Goal: Browse casually: Explore the website without a specific task or goal

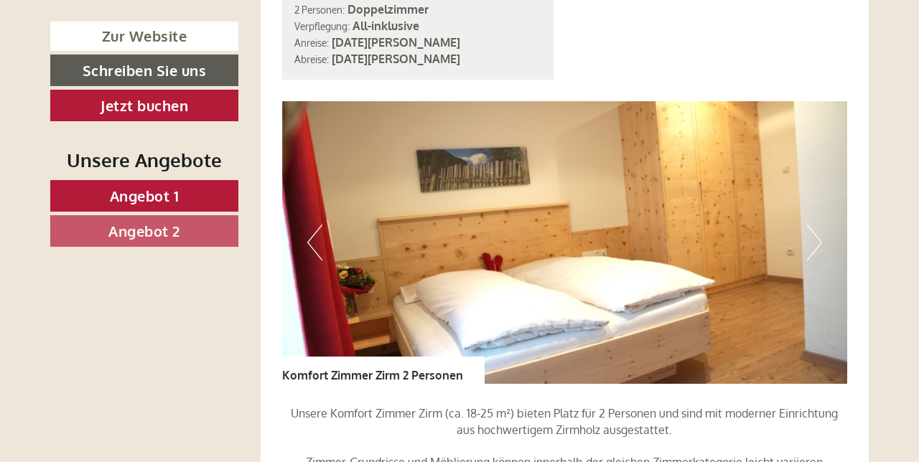
scroll to position [1025, 0]
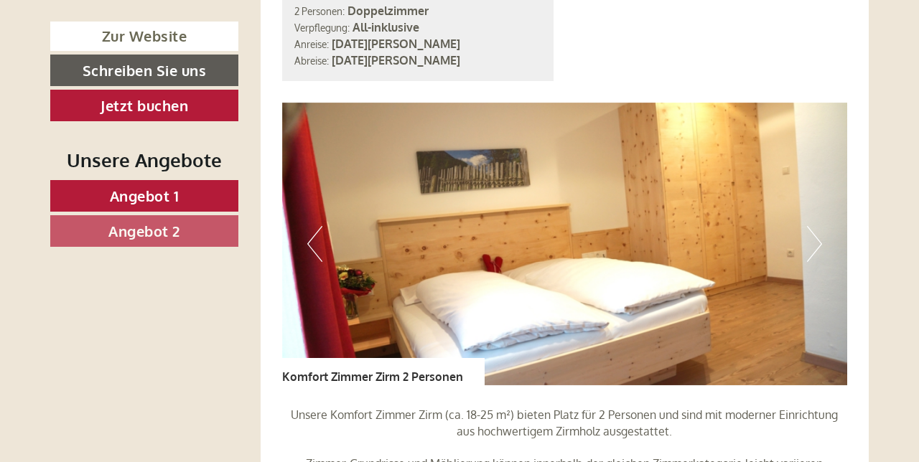
click at [804, 212] on img at bounding box center [565, 244] width 566 height 283
click at [817, 226] on button "Next" at bounding box center [814, 244] width 15 height 36
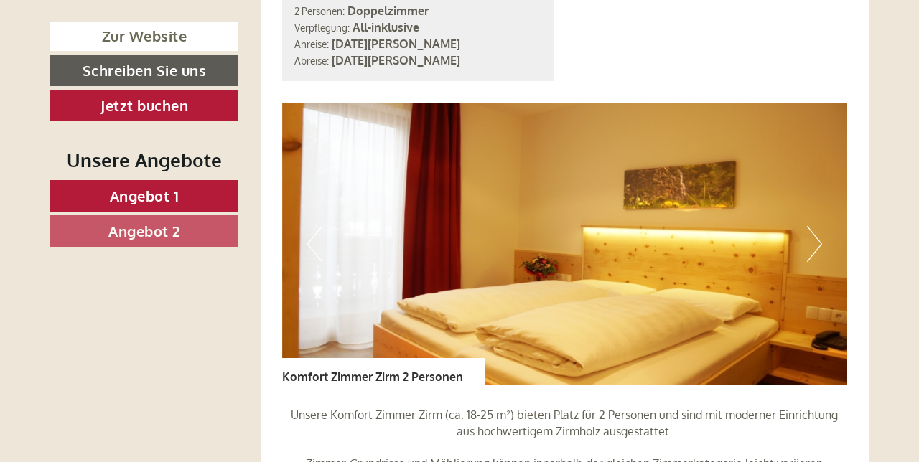
click at [813, 226] on button "Next" at bounding box center [814, 244] width 15 height 36
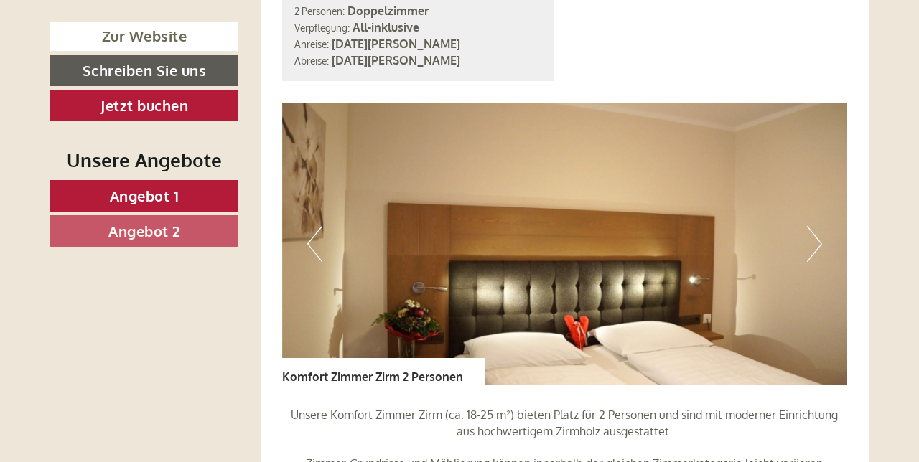
click at [812, 226] on button "Next" at bounding box center [814, 244] width 15 height 36
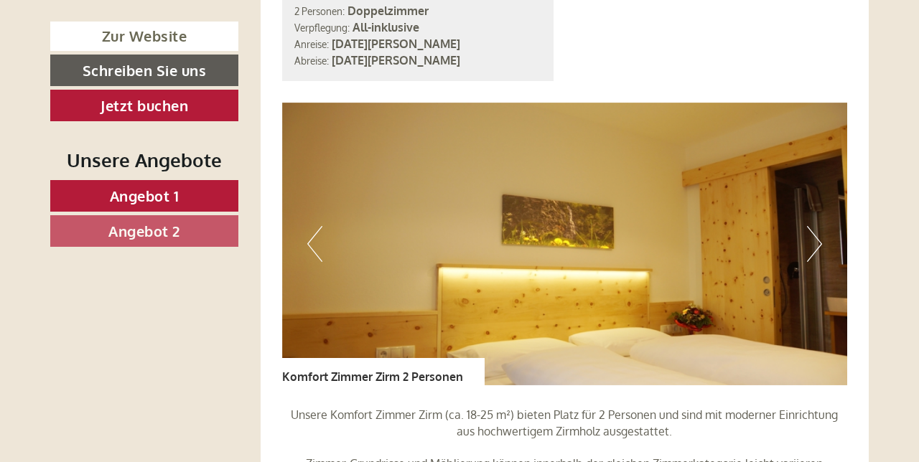
click at [811, 228] on button "Next" at bounding box center [814, 244] width 15 height 36
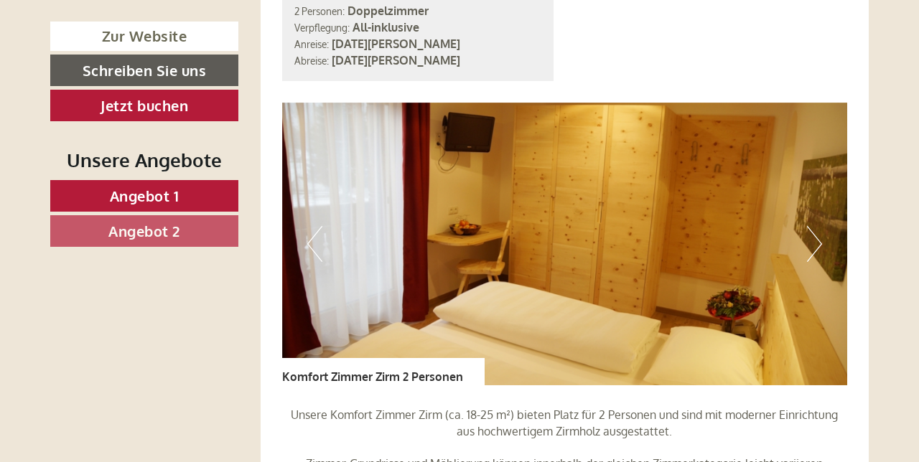
click at [821, 226] on button "Next" at bounding box center [814, 244] width 15 height 36
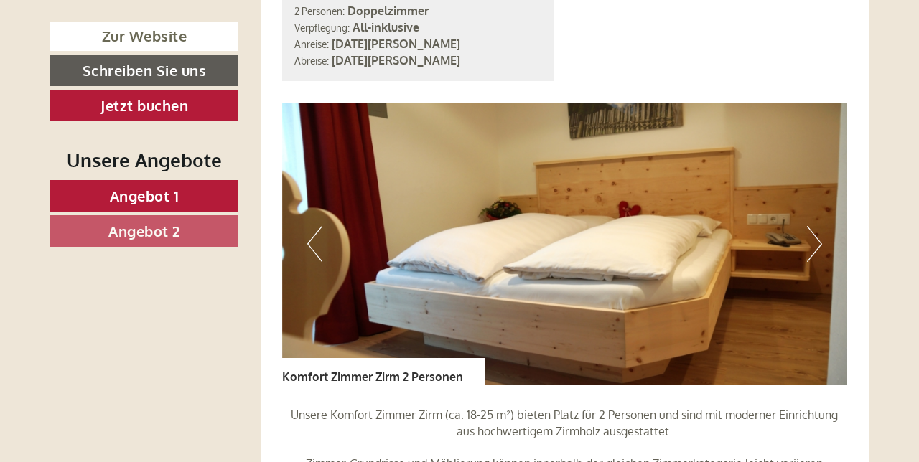
click at [814, 226] on button "Next" at bounding box center [814, 244] width 15 height 36
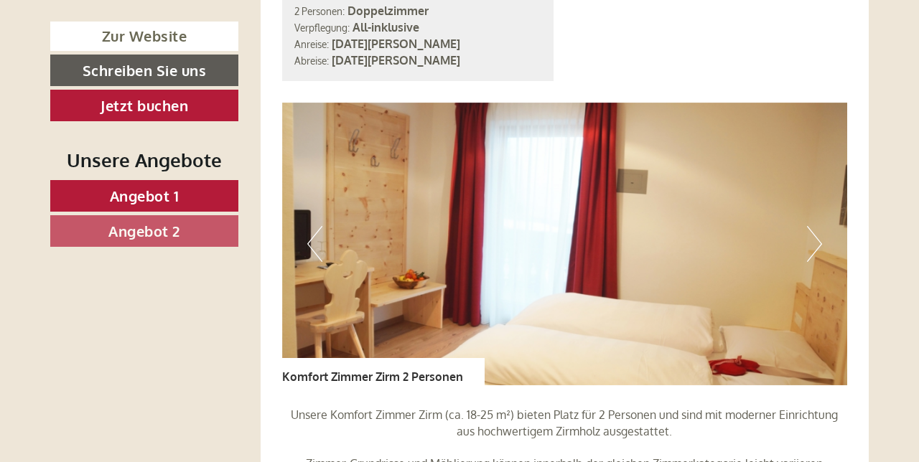
click at [811, 226] on button "Next" at bounding box center [814, 244] width 15 height 36
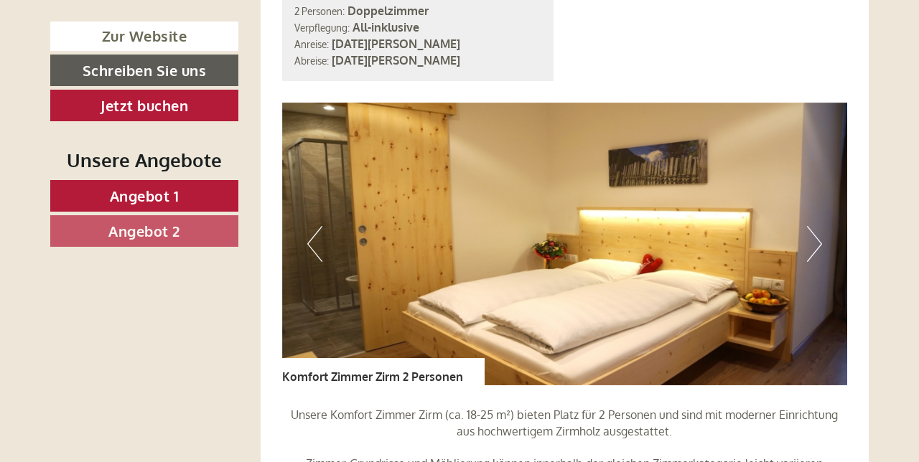
click at [823, 218] on img at bounding box center [565, 244] width 566 height 283
click at [826, 218] on img at bounding box center [565, 244] width 566 height 283
click at [815, 226] on button "Next" at bounding box center [814, 244] width 15 height 36
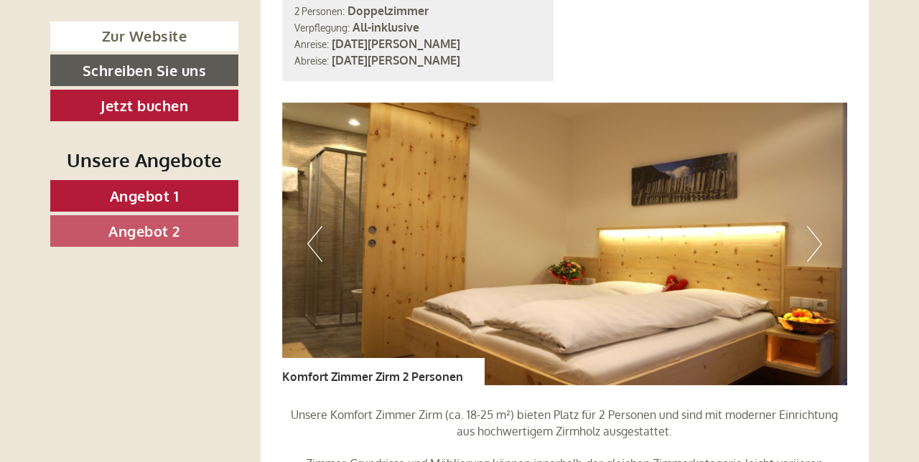
click at [815, 226] on button "Next" at bounding box center [814, 244] width 15 height 36
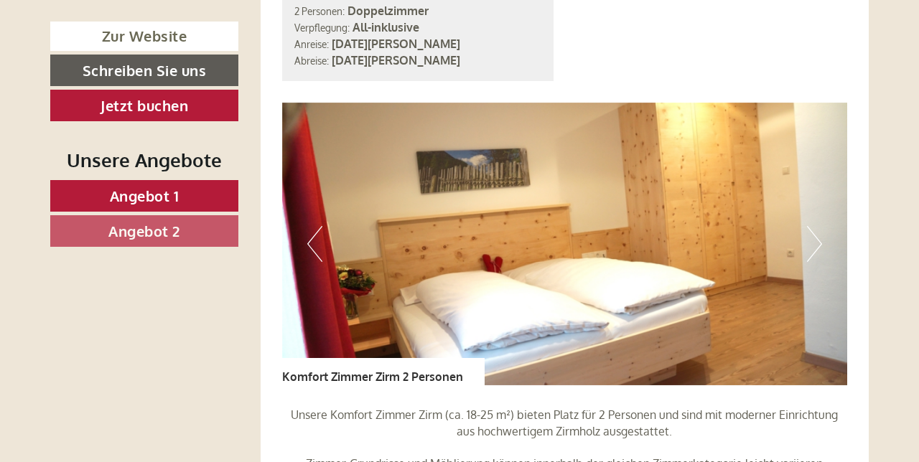
click at [813, 226] on button "Next" at bounding box center [814, 244] width 15 height 36
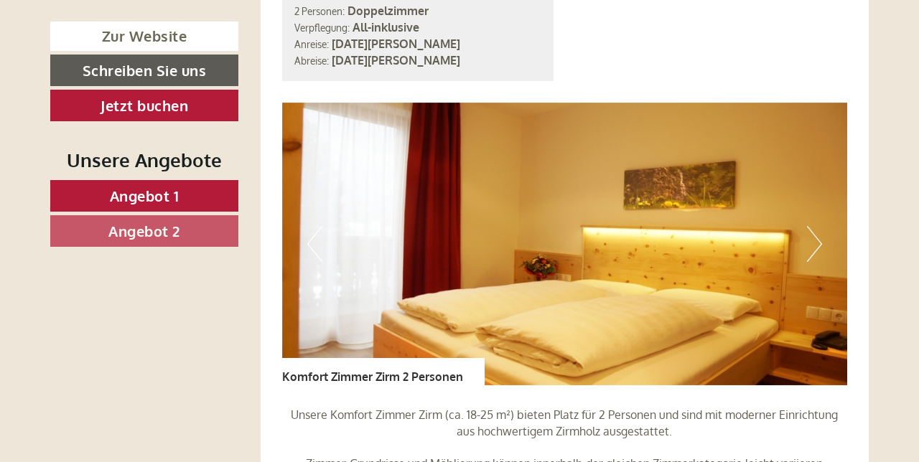
click at [815, 226] on button "Next" at bounding box center [814, 244] width 15 height 36
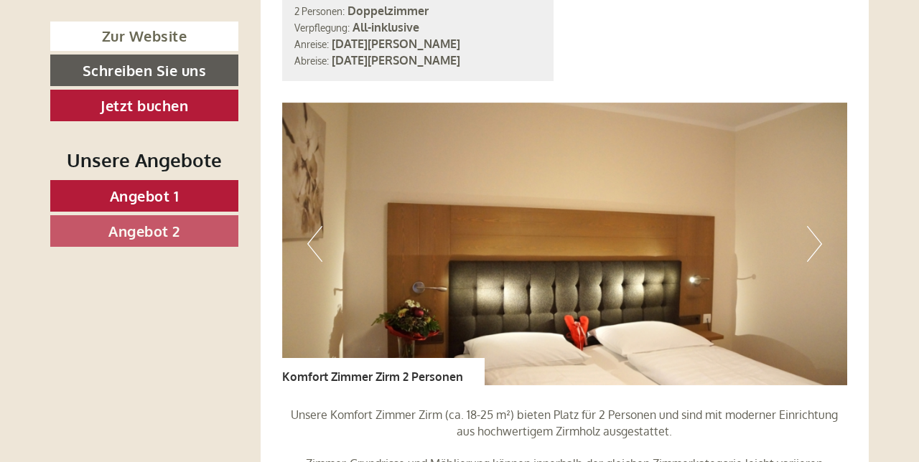
click at [818, 226] on button "Next" at bounding box center [814, 244] width 15 height 36
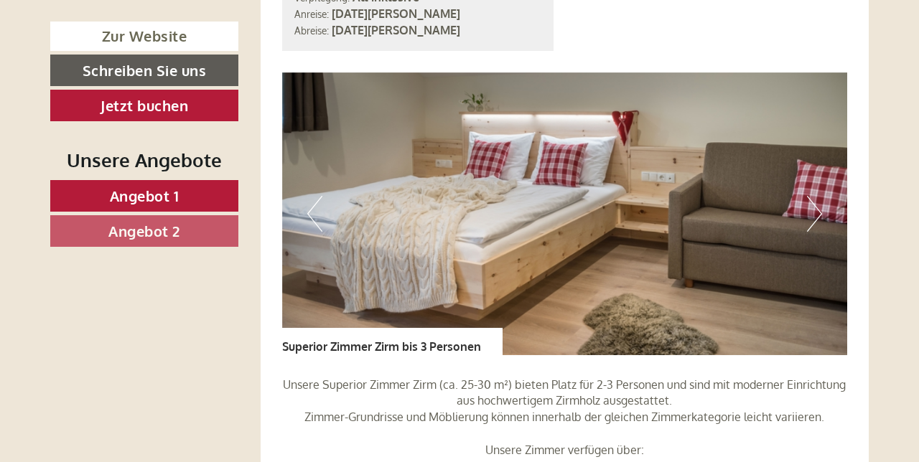
scroll to position [2116, 0]
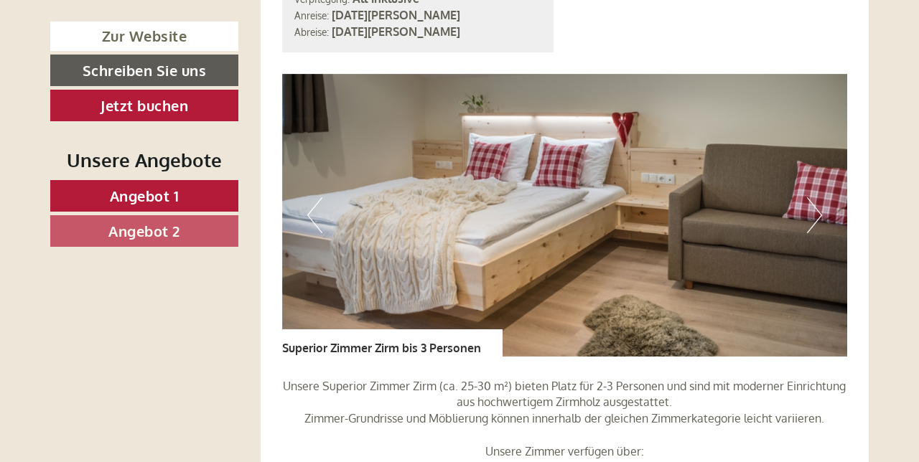
click at [820, 197] on button "Next" at bounding box center [814, 215] width 15 height 36
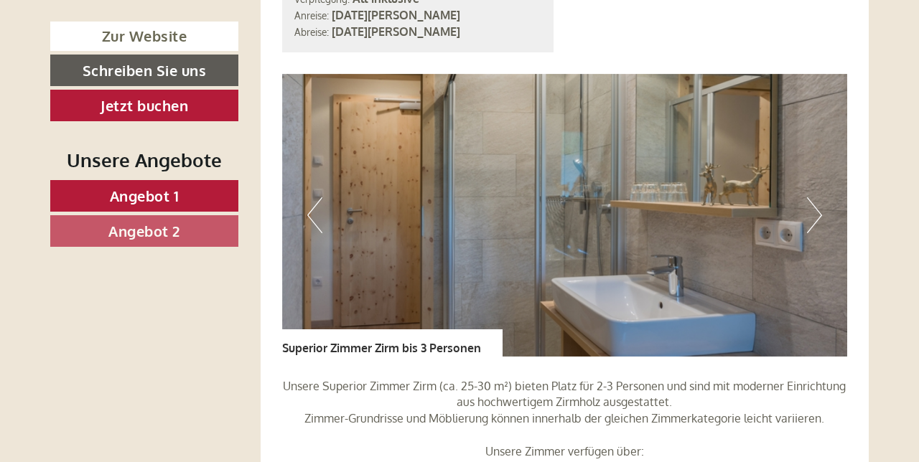
click at [823, 188] on img at bounding box center [565, 215] width 566 height 283
click at [813, 197] on button "Next" at bounding box center [814, 215] width 15 height 36
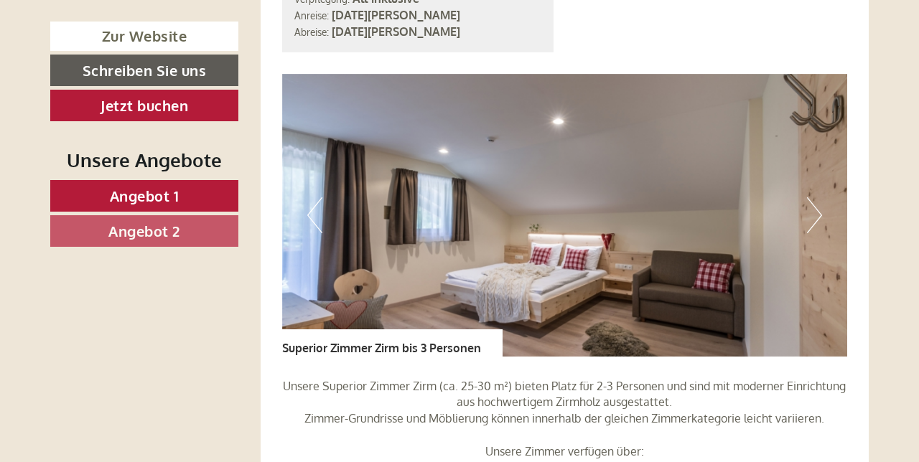
click at [812, 197] on button "Next" at bounding box center [814, 215] width 15 height 36
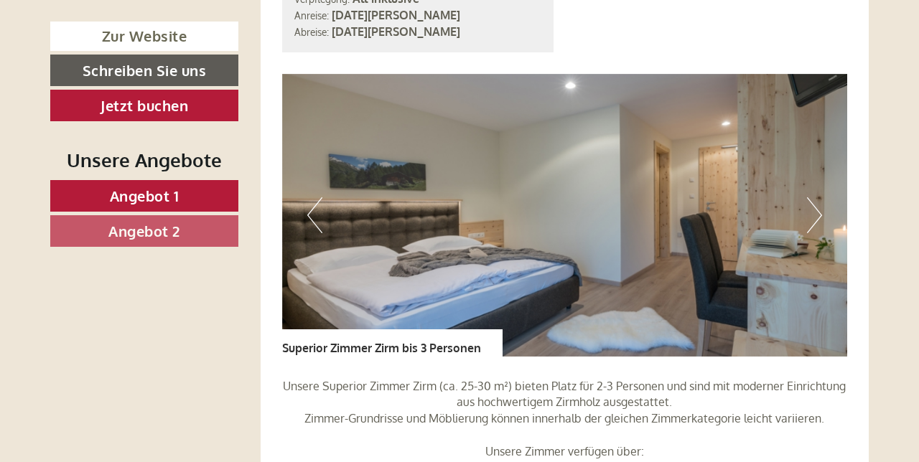
click at [818, 197] on button "Next" at bounding box center [814, 215] width 15 height 36
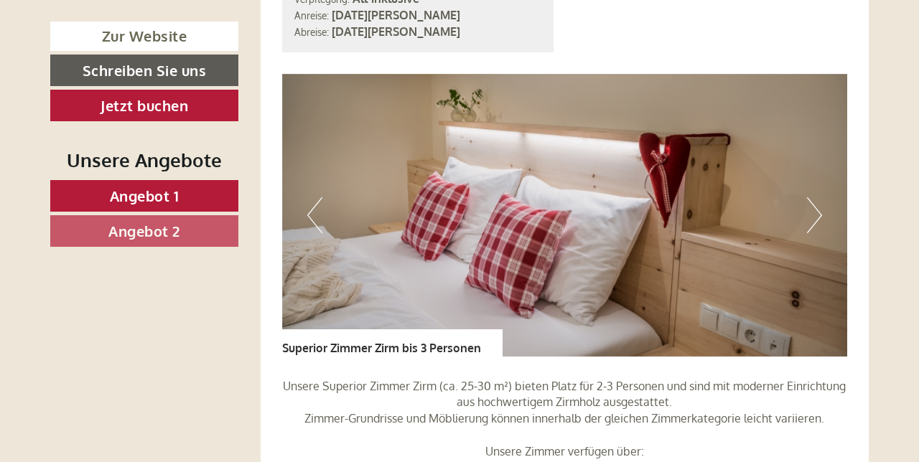
click at [815, 197] on button "Next" at bounding box center [814, 215] width 15 height 36
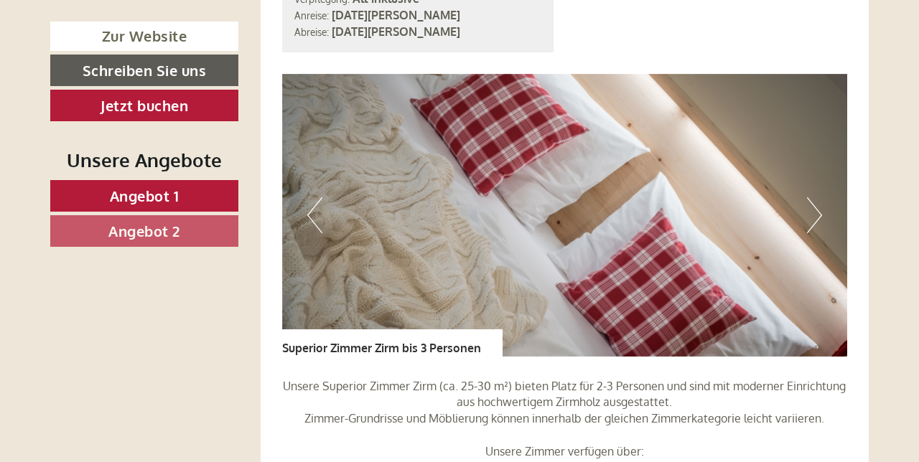
click at [819, 197] on button "Next" at bounding box center [814, 215] width 15 height 36
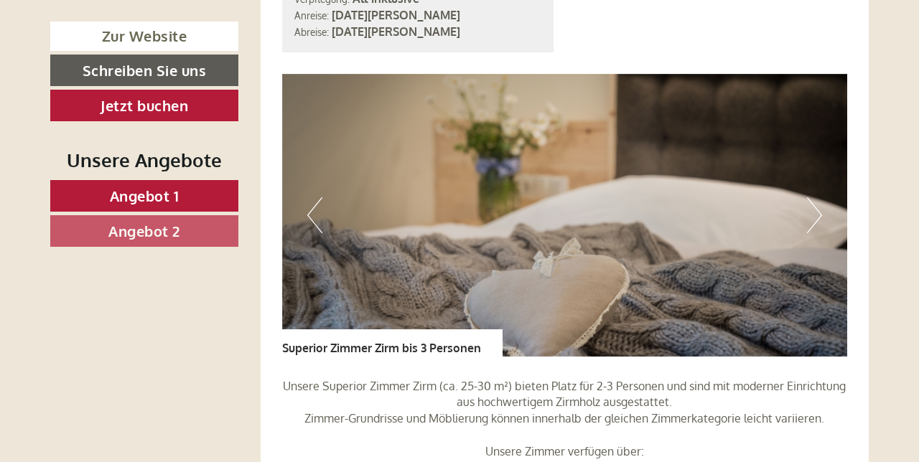
click at [818, 197] on button "Next" at bounding box center [814, 215] width 15 height 36
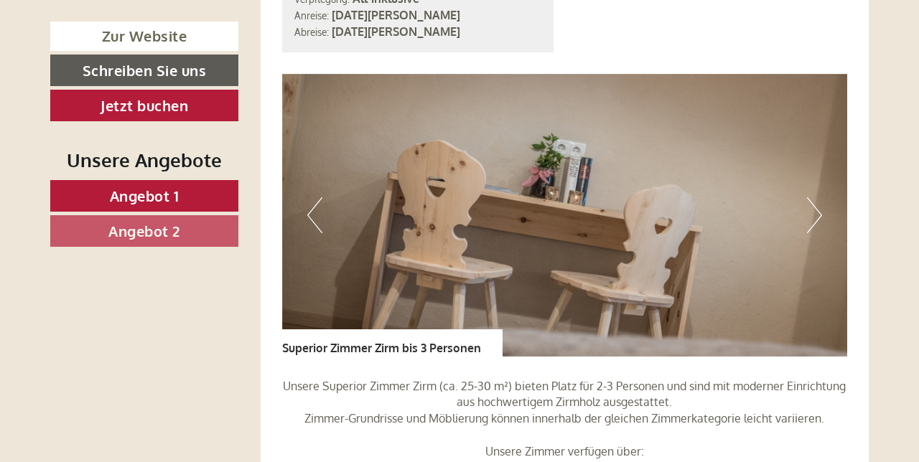
click at [815, 197] on button "Next" at bounding box center [814, 215] width 15 height 36
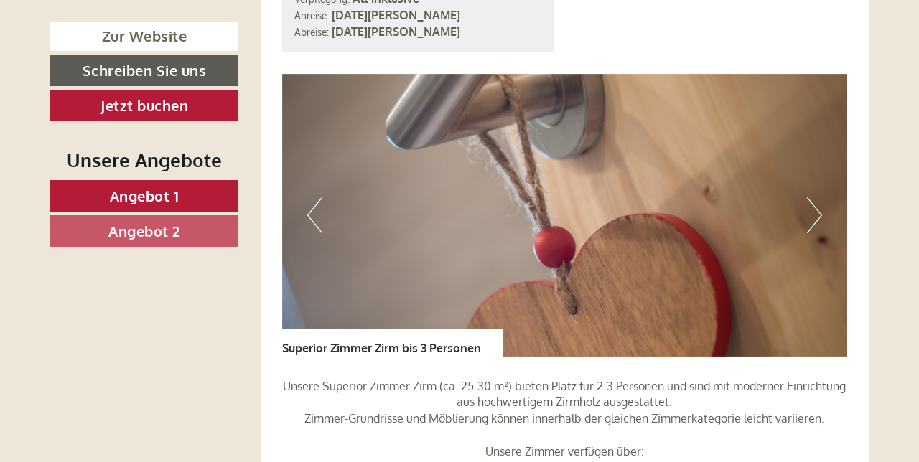
click at [817, 197] on button "Next" at bounding box center [814, 215] width 15 height 36
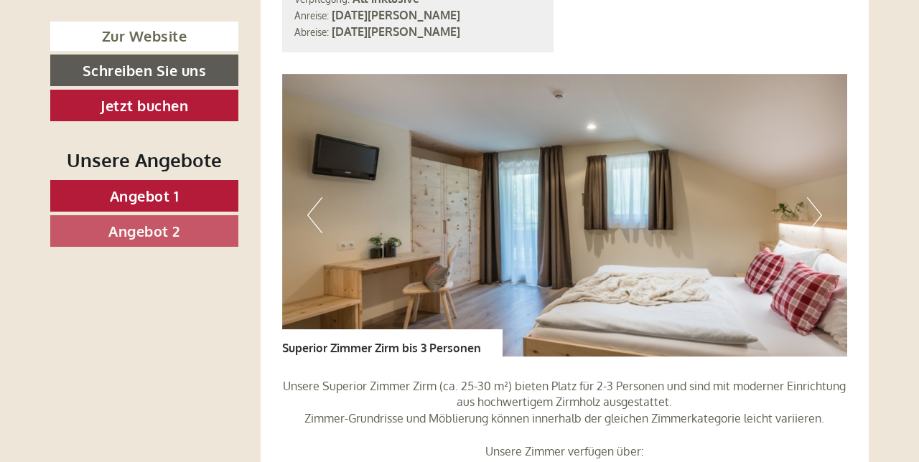
click at [819, 197] on button "Next" at bounding box center [814, 215] width 15 height 36
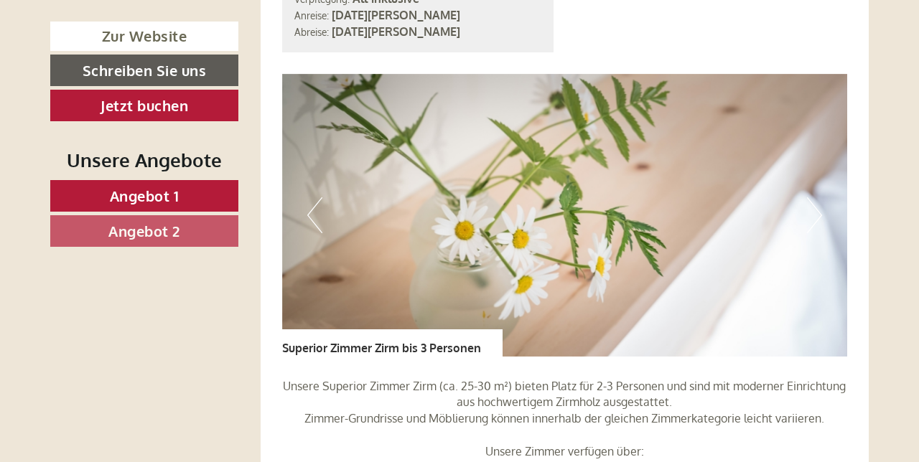
click at [816, 197] on button "Next" at bounding box center [814, 215] width 15 height 36
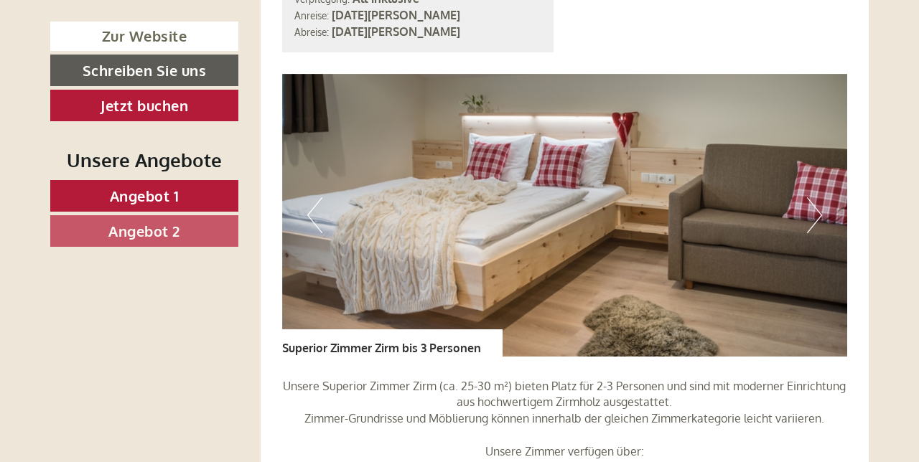
click at [815, 197] on button "Next" at bounding box center [814, 215] width 15 height 36
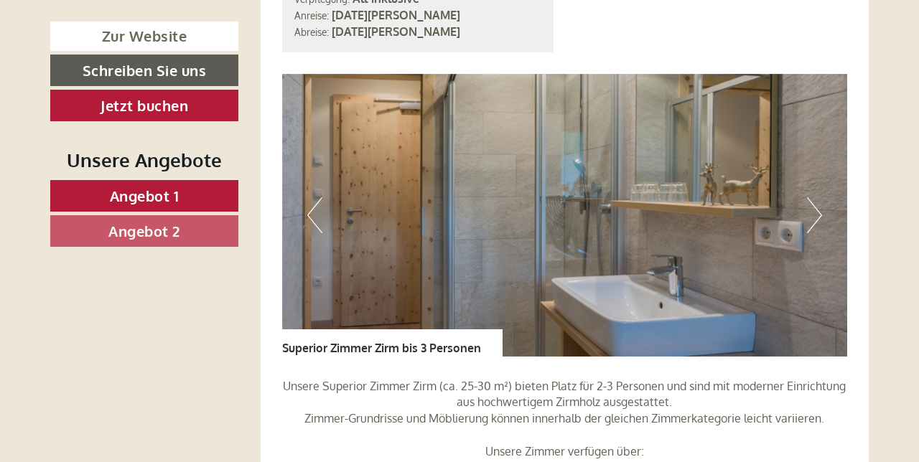
click at [818, 197] on button "Next" at bounding box center [814, 215] width 15 height 36
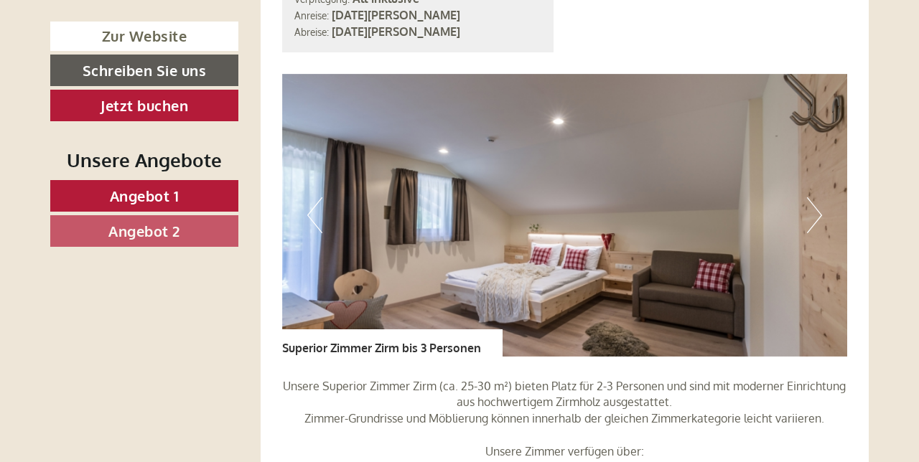
click at [818, 197] on button "Next" at bounding box center [814, 215] width 15 height 36
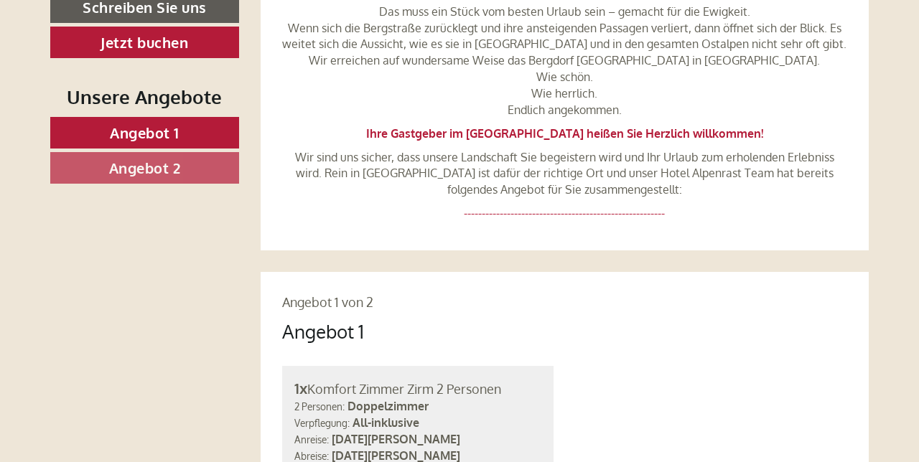
scroll to position [0, 0]
